Goal: Information Seeking & Learning: Learn about a topic

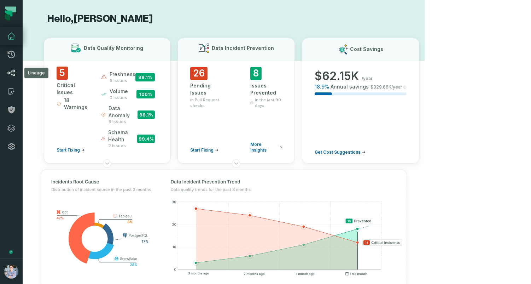
click at [11, 72] on icon at bounding box center [11, 73] width 8 height 8
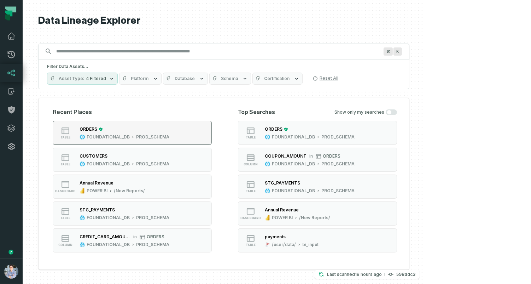
click at [149, 132] on div "ORDERS FOUNDATIONAL_DB PROD_SCHEMA" at bounding box center [124, 133] width 95 height 14
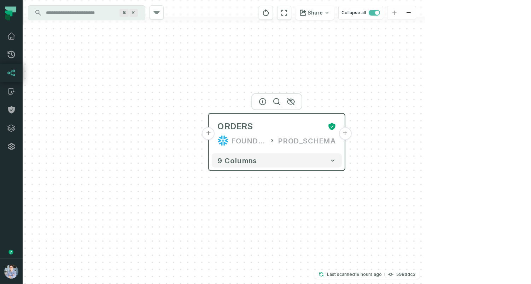
click at [242, 141] on div "FOUNDATIONAL_DB" at bounding box center [249, 140] width 35 height 11
click at [348, 133] on button "+" at bounding box center [345, 133] width 13 height 13
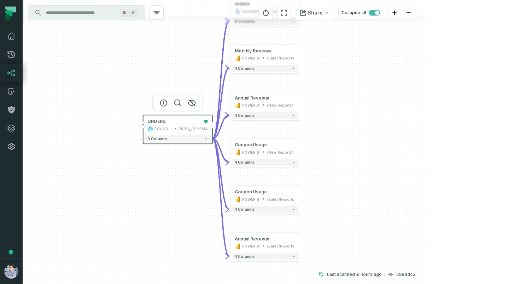
drag, startPoint x: 349, startPoint y: 185, endPoint x: 337, endPoint y: 147, distance: 40.4
click at [337, 147] on div "+ orders foundational view + 8 columns + Monthly Revenue POWER BI /Sales/Report…" at bounding box center [224, 142] width 402 height 284
click at [290, 112] on button "4 columns" at bounding box center [265, 114] width 66 height 7
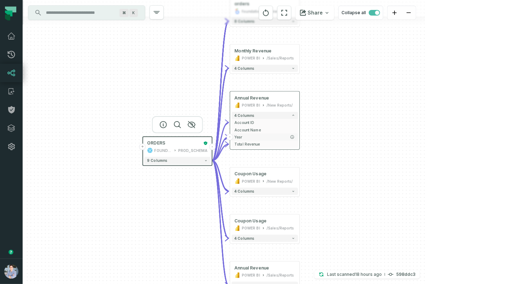
drag, startPoint x: 264, startPoint y: 135, endPoint x: 147, endPoint y: 113, distance: 119.2
click at [234, 134] on span "Year" at bounding box center [264, 136] width 61 height 5
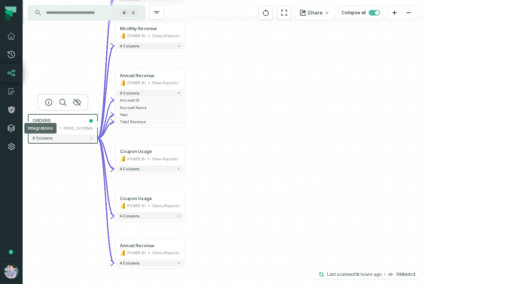
click at [7, 123] on link "Integrations" at bounding box center [11, 128] width 23 height 18
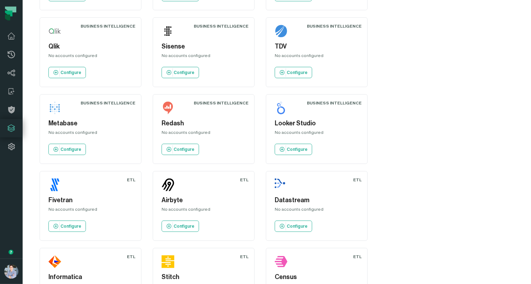
scroll to position [671, 0]
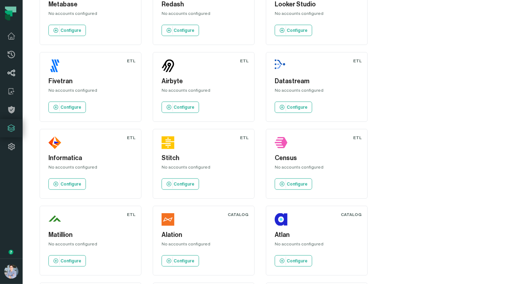
click at [16, 69] on link "Lineage" at bounding box center [11, 73] width 23 height 18
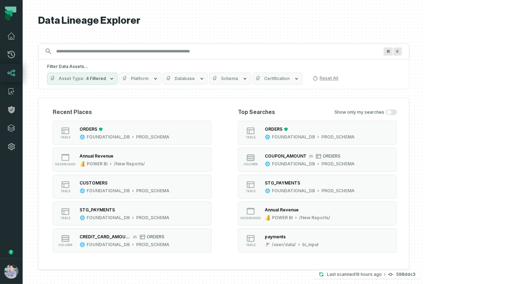
click at [140, 119] on section "Recent Places table ORDERS FOUNDATIONAL_DB PROD_SCHEMA dashboard Annual Revenue…" at bounding box center [132, 180] width 159 height 144
click at [140, 124] on button "table ORDERS FOUNDATIONAL_DB PROD_SCHEMA" at bounding box center [132, 133] width 159 height 24
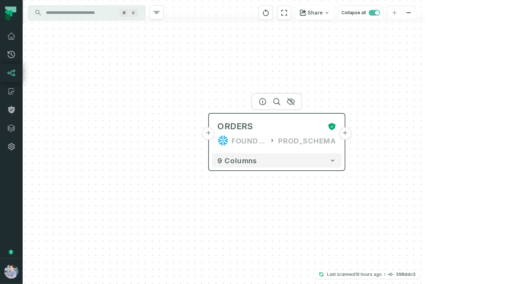
click at [210, 136] on button "+" at bounding box center [208, 133] width 13 height 13
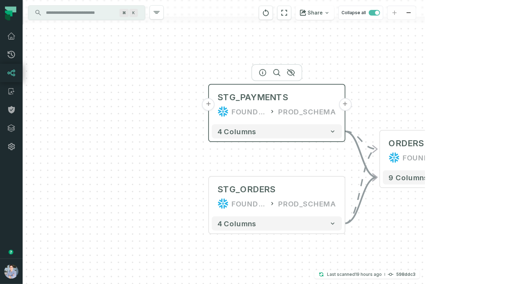
click at [209, 105] on button "+" at bounding box center [208, 104] width 13 height 13
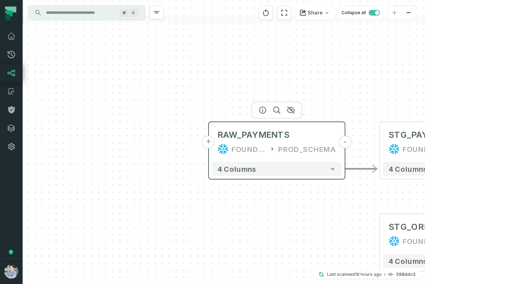
click at [210, 143] on button "+" at bounding box center [208, 141] width 13 height 13
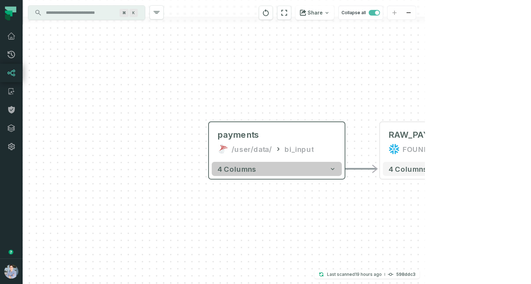
click at [325, 168] on button "4 columns" at bounding box center [277, 169] width 130 height 14
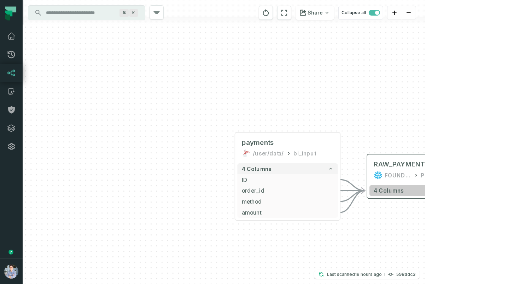
click at [407, 192] on button "4 columns" at bounding box center [420, 190] width 100 height 11
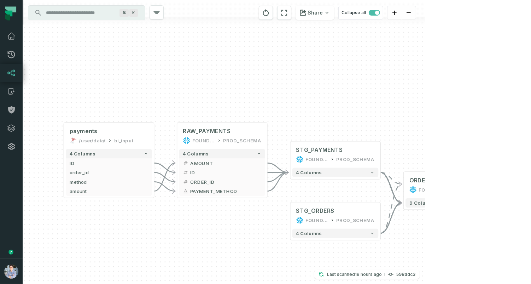
drag, startPoint x: 427, startPoint y: 93, endPoint x: 224, endPoint y: 58, distance: 205.9
click at [224, 58] on div "+ payments /user/data/ bi_input - 4 columns + ID - + order_id - + method - + am…" at bounding box center [224, 142] width 402 height 284
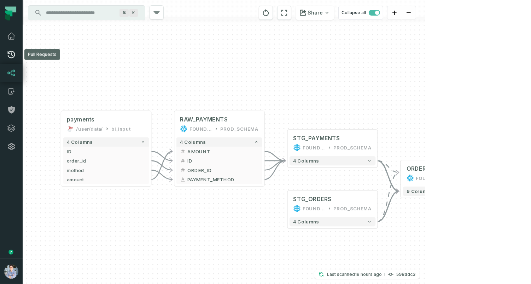
click at [13, 53] on icon at bounding box center [11, 54] width 8 height 8
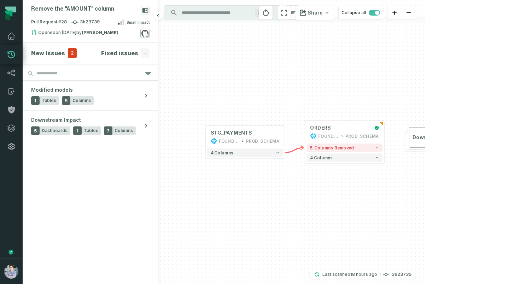
click at [143, 33] on icon at bounding box center [144, 33] width 9 height 9
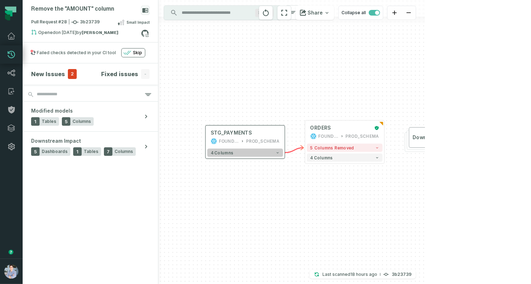
click at [276, 150] on button "4 columns" at bounding box center [245, 153] width 76 height 8
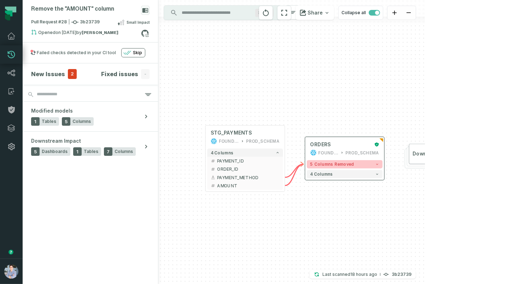
click at [337, 162] on span "5 columns removed" at bounding box center [332, 164] width 44 height 5
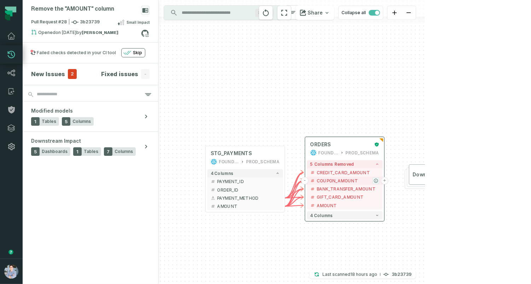
click at [376, 181] on icon "button" at bounding box center [376, 181] width 4 height 4
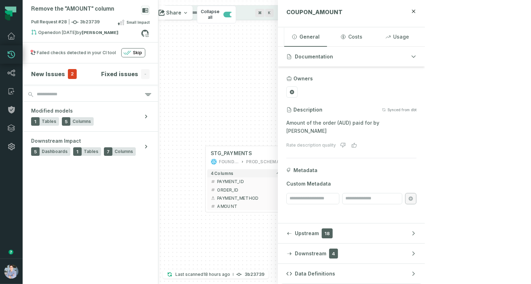
click at [376, 181] on icon "button" at bounding box center [376, 181] width 4 height 4
click at [365, 172] on span "CREDIT_CARD_AMOUNT" at bounding box center [348, 172] width 63 height 6
click at [57, 71] on h4 "New Issues" at bounding box center [48, 74] width 34 height 8
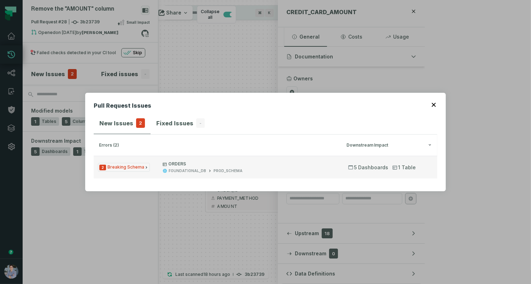
click at [121, 172] on button "2 Breaking Schema ORDERS FOUNDATIONAL_DB PROD_SCHEMA 5 Dashboards 1 Table" at bounding box center [266, 167] width 344 height 23
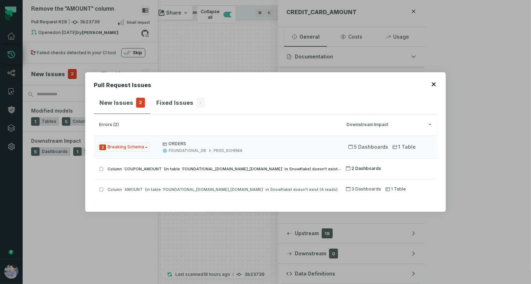
click at [372, 167] on span "2 Dashboards" at bounding box center [363, 168] width 35 height 6
